Goal: Information Seeking & Learning: Learn about a topic

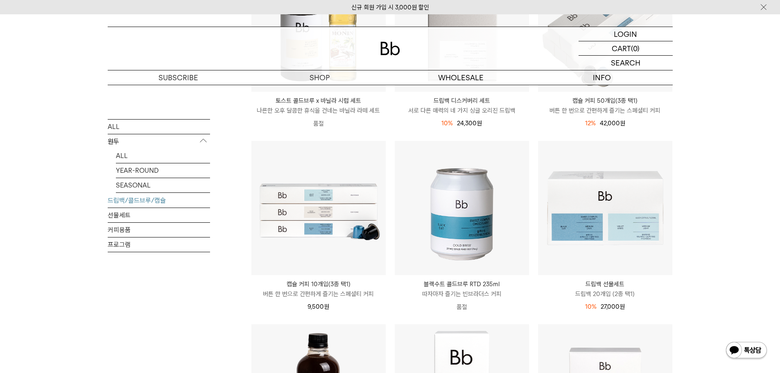
scroll to position [82, 0]
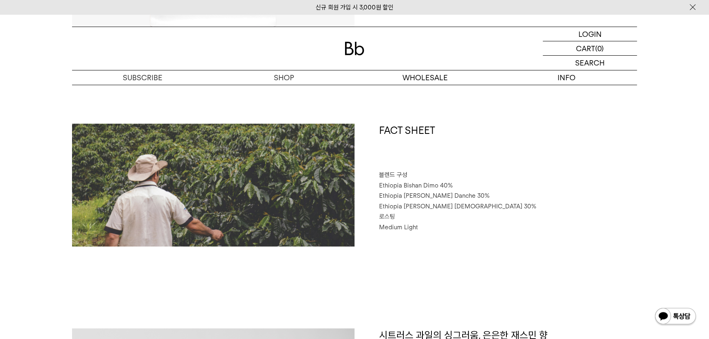
scroll to position [372, 0]
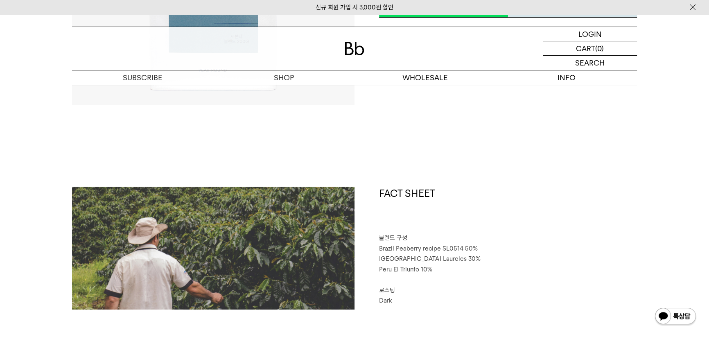
scroll to position [372, 0]
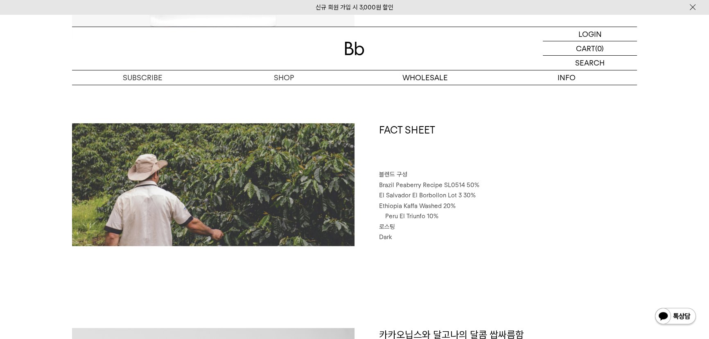
scroll to position [335, 0]
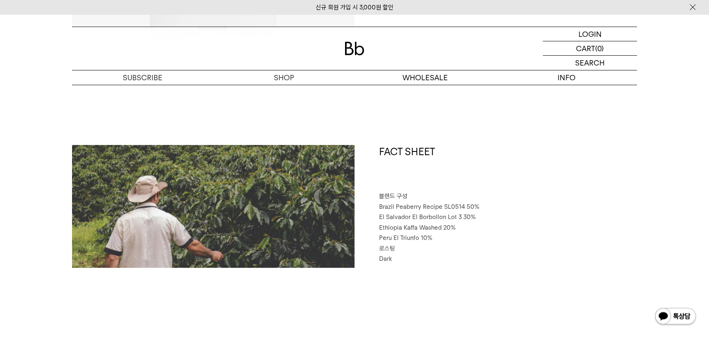
scroll to position [335, 0]
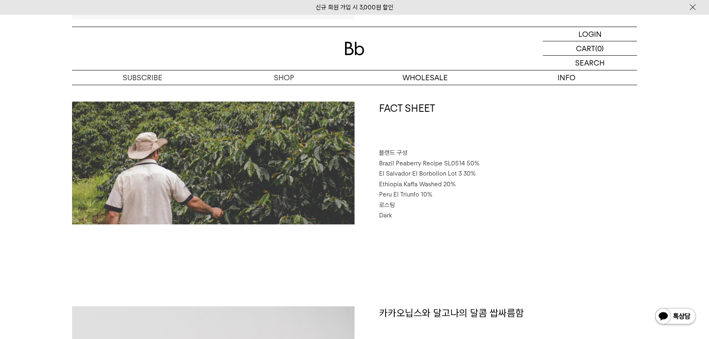
scroll to position [410, 0]
